Goal: Manage account settings

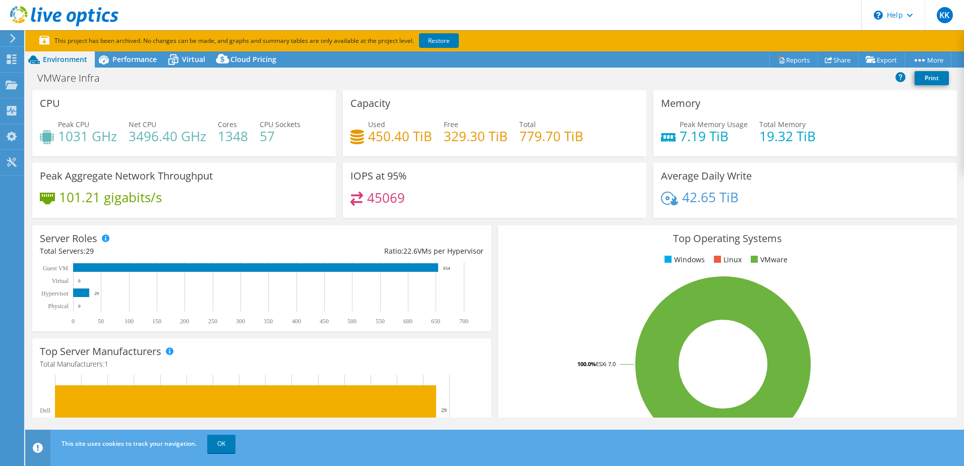
click at [412, 135] on h4 "450.40 TiB" at bounding box center [400, 136] width 64 height 11
drag, startPoint x: 412, startPoint y: 135, endPoint x: 365, endPoint y: 128, distance: 46.9
click at [365, 128] on div "Used 450.40 TiB" at bounding box center [392, 130] width 82 height 23
click at [17, 107] on icon at bounding box center [12, 111] width 12 height 10
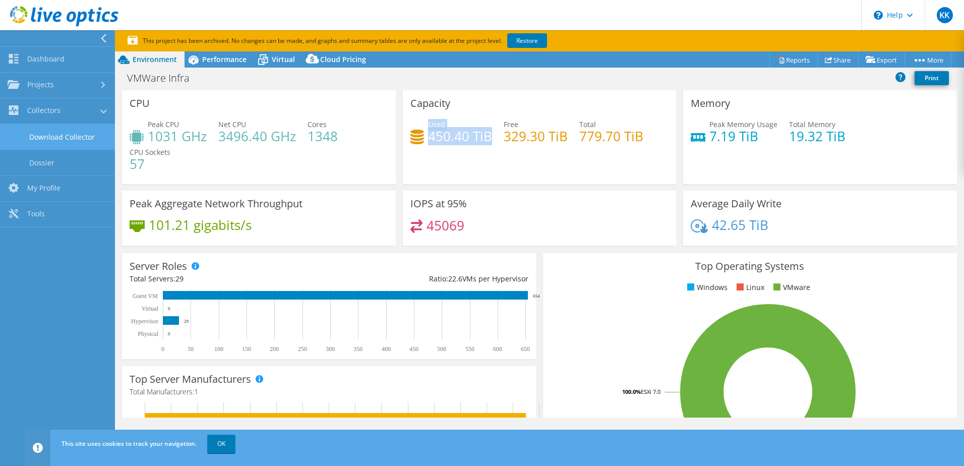
click at [61, 132] on link "Download Collector" at bounding box center [57, 137] width 115 height 26
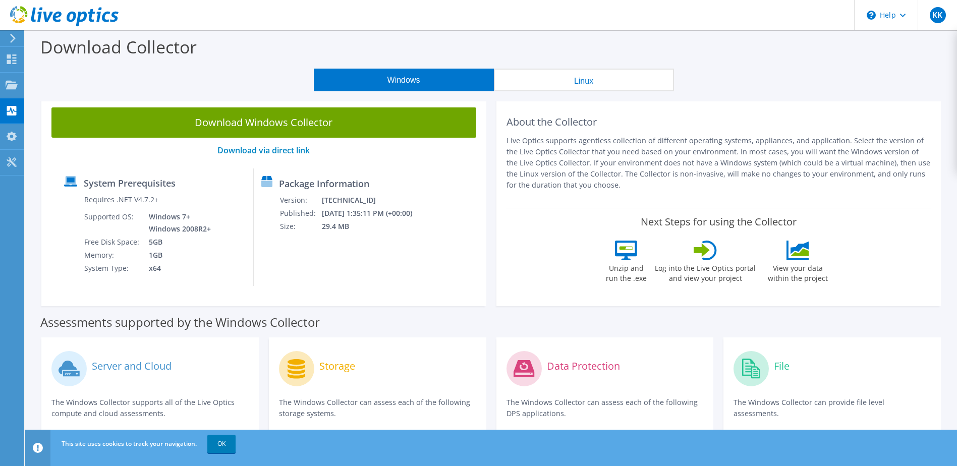
click at [12, 34] on icon at bounding box center [13, 38] width 8 height 9
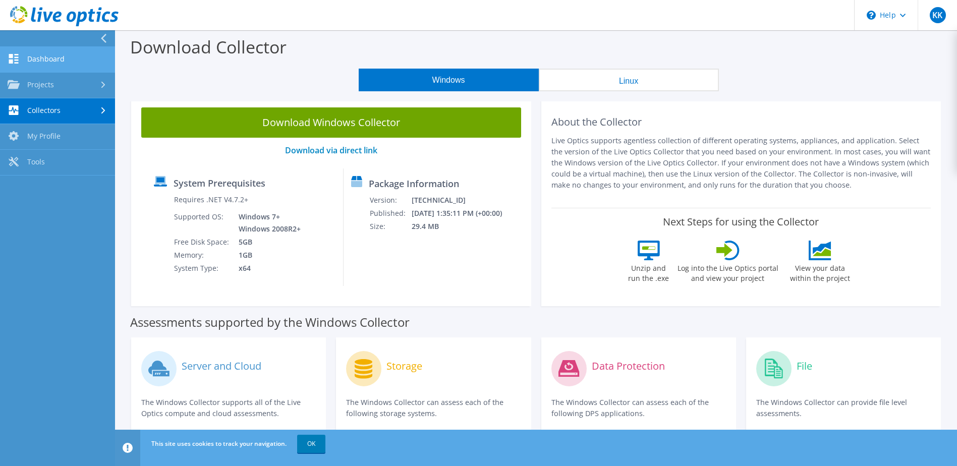
click at [61, 62] on link "Dashboard" at bounding box center [57, 60] width 115 height 26
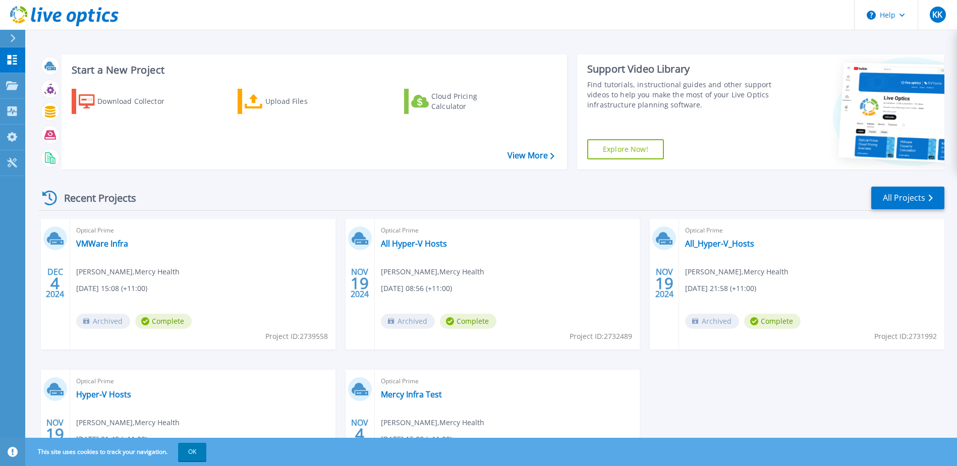
click at [340, 146] on div "Download Collector Upload Files Cloud Pricing Calculator" at bounding box center [313, 123] width 498 height 84
click at [15, 31] on div at bounding box center [17, 38] width 16 height 17
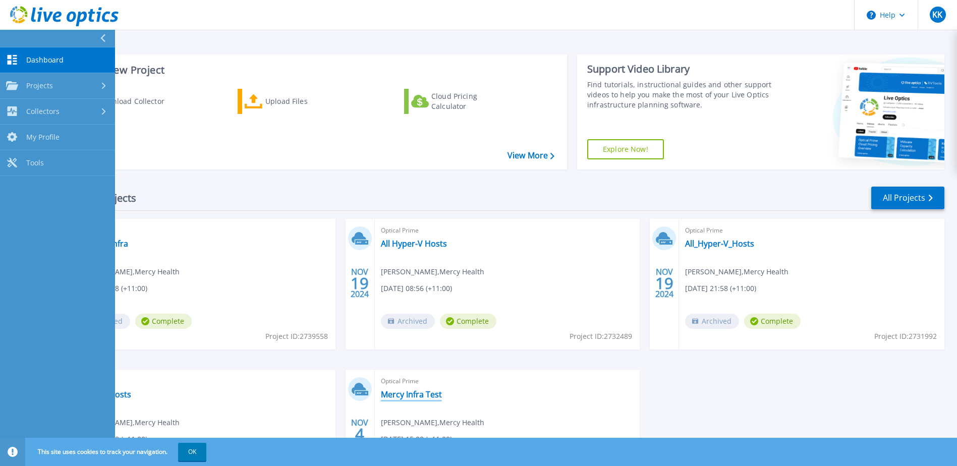
scroll to position [93, 0]
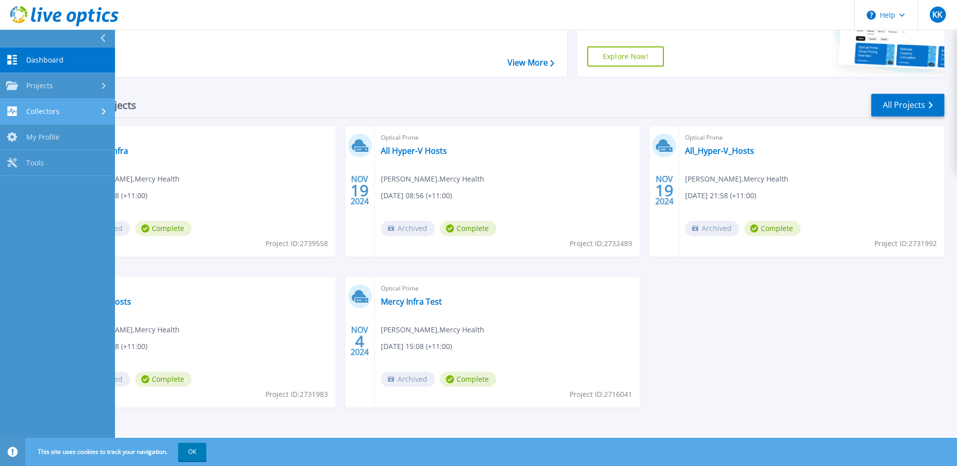
click at [81, 102] on link "Collectors Collectors" at bounding box center [57, 112] width 115 height 26
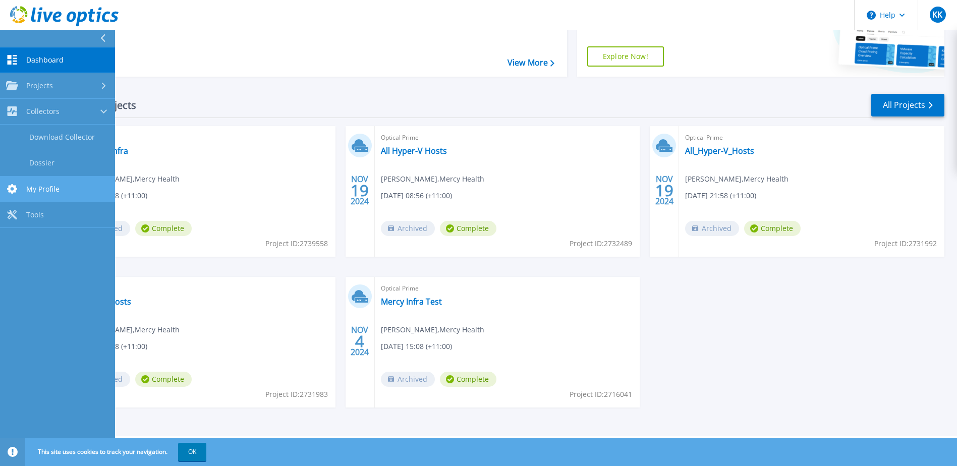
click at [48, 178] on link "My Profile My Profile" at bounding box center [57, 190] width 115 height 26
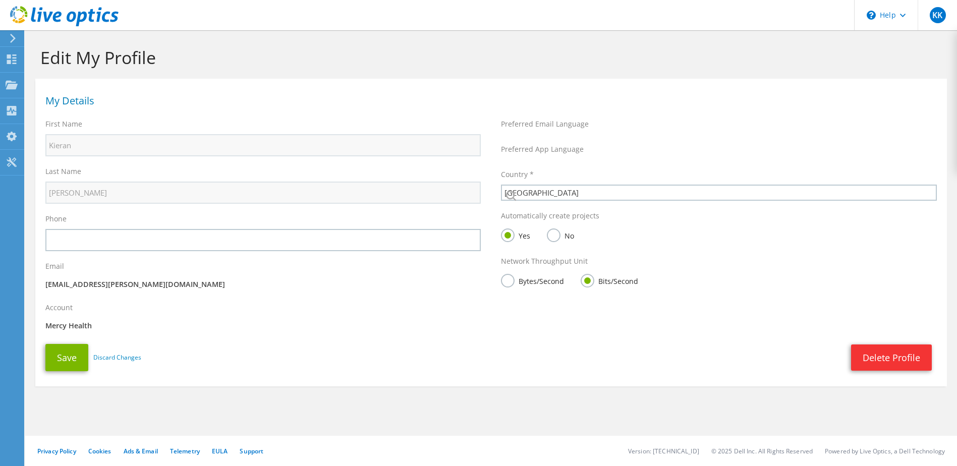
select select "12"
